Goal: Check status: Check status

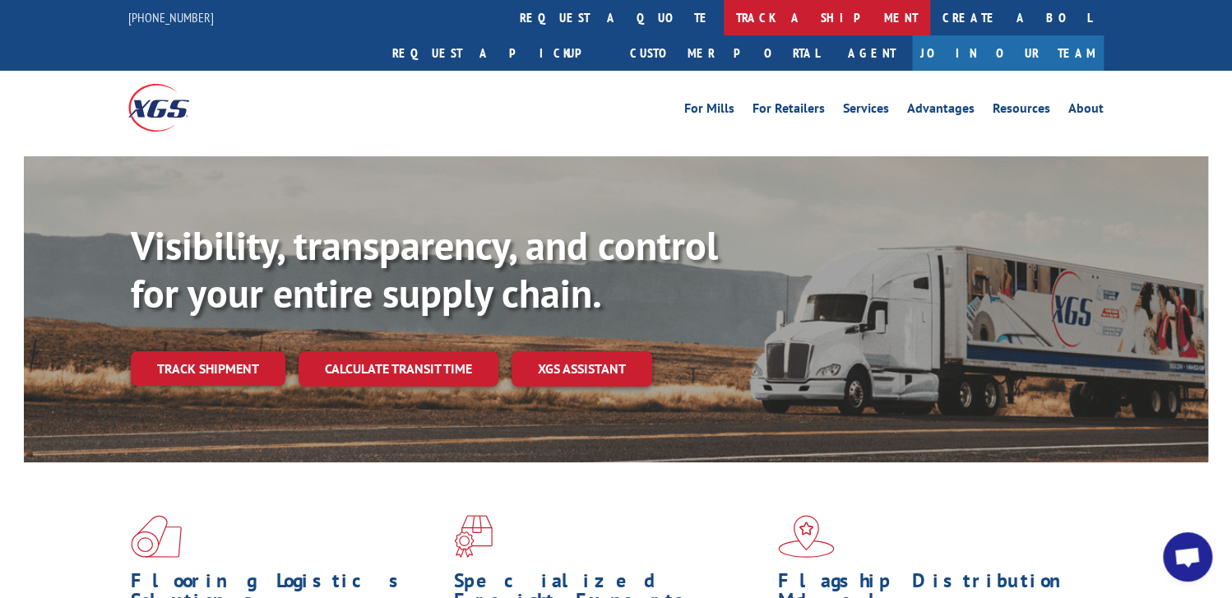
click at [724, 7] on link "track a shipment" at bounding box center [827, 17] width 206 height 35
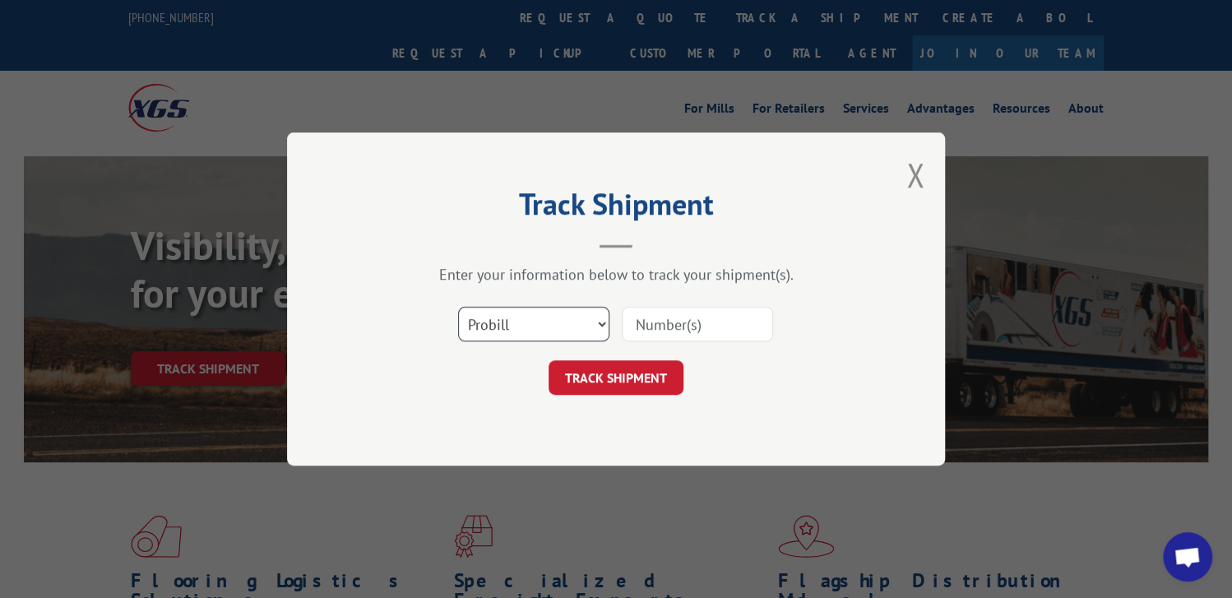
click at [598, 321] on select "Select category... Probill BOL PO" at bounding box center [533, 324] width 151 height 35
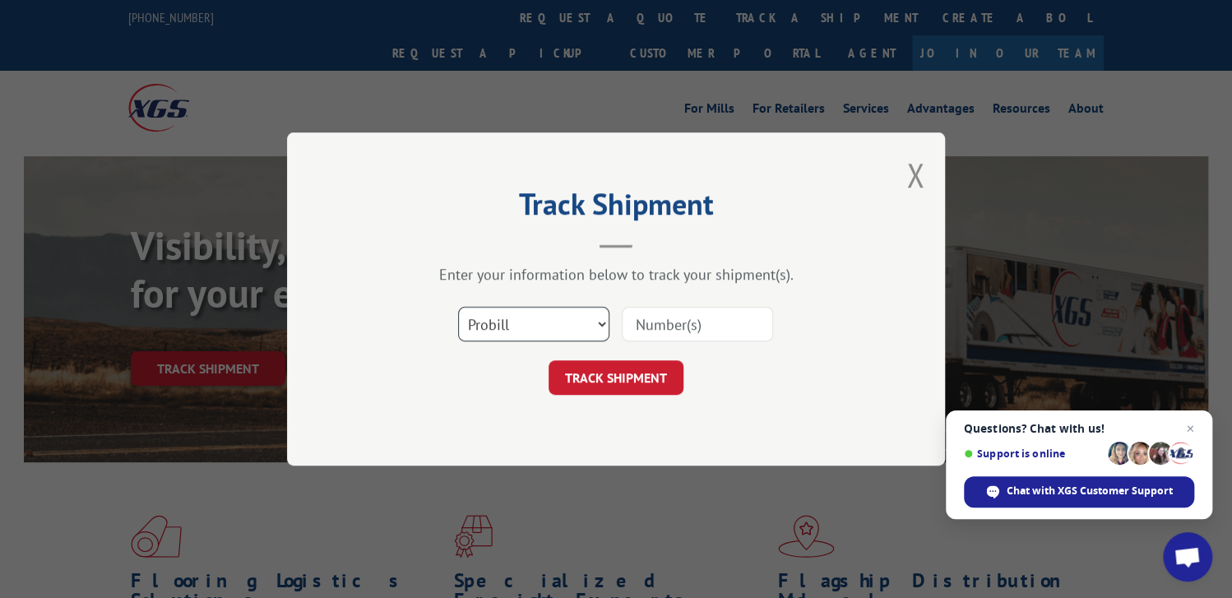
select select "bol"
click at [458, 307] on select "Select category... Probill BOL PO" at bounding box center [533, 324] width 151 height 35
click at [667, 321] on input at bounding box center [697, 324] width 151 height 35
paste input "3374141"
type input "3374141"
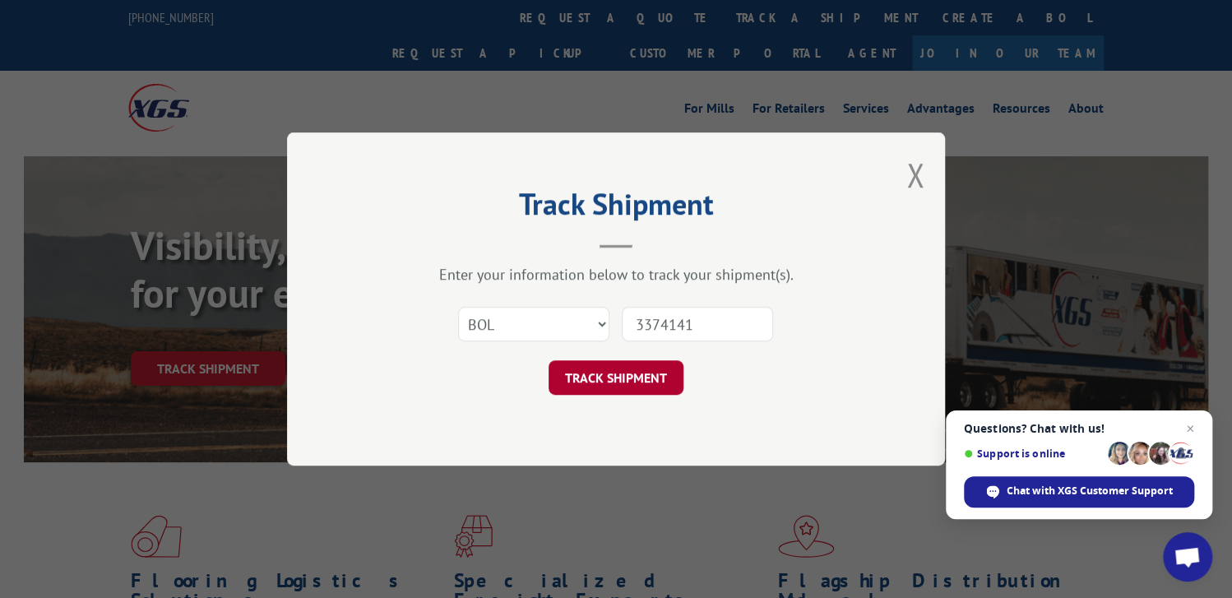
click at [614, 363] on button "TRACK SHIPMENT" at bounding box center [616, 377] width 135 height 35
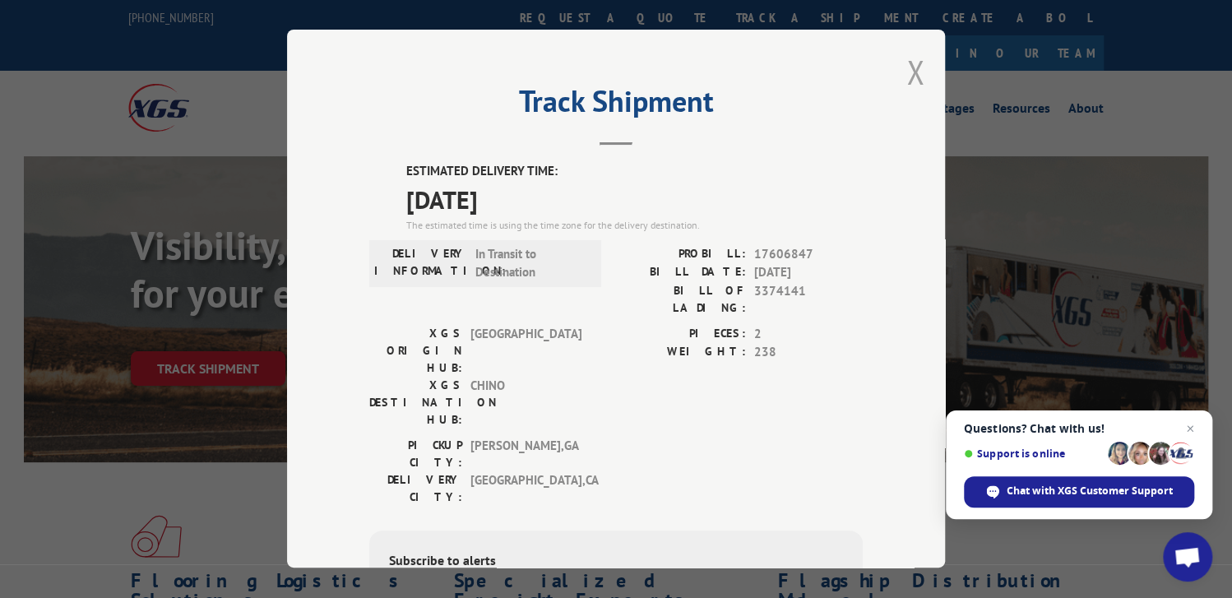
click at [907, 72] on button "Close modal" at bounding box center [915, 72] width 18 height 44
